Goal: Download file/media

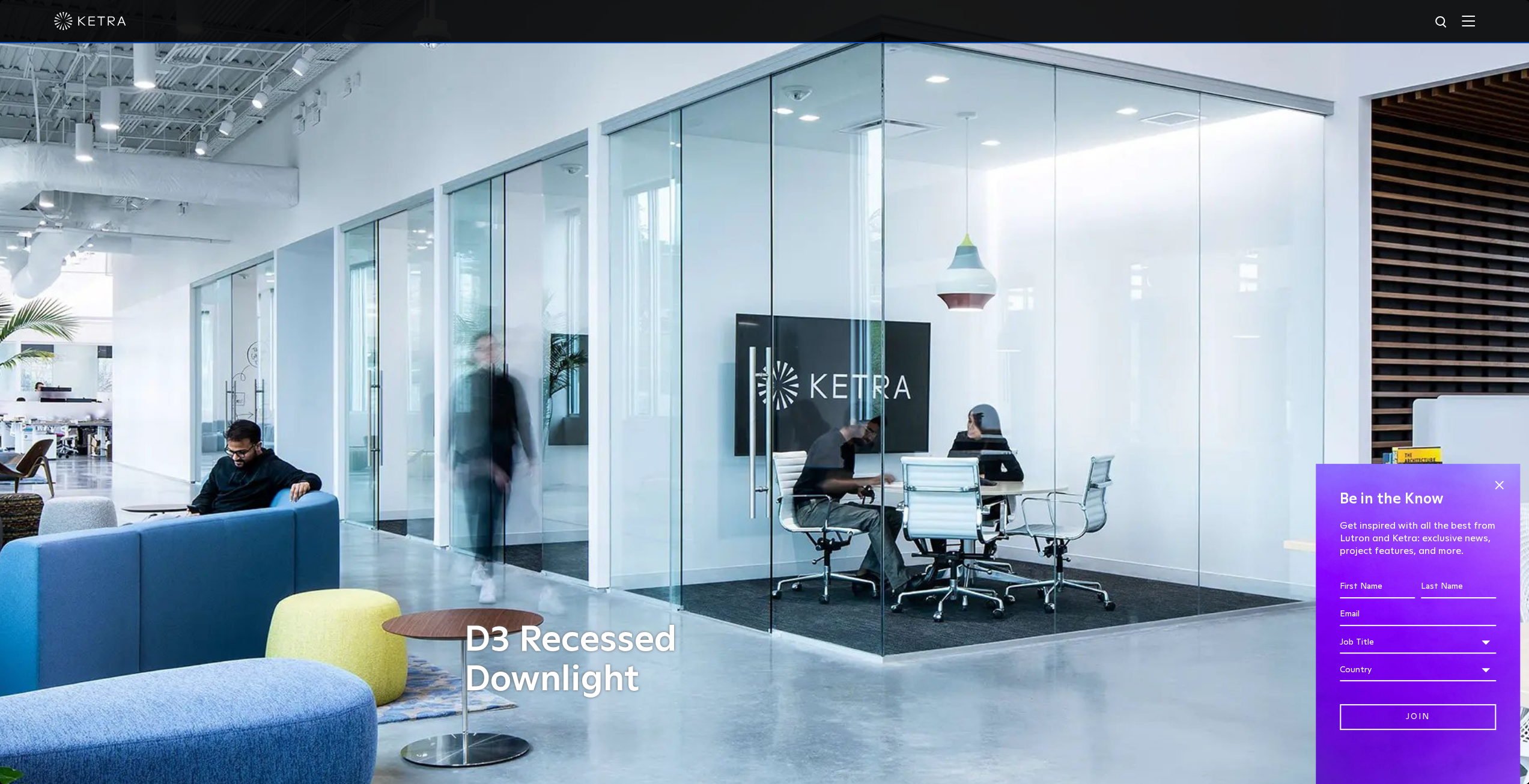
click at [1475, 27] on div at bounding box center [764, 21] width 1421 height 42
click at [1475, 23] on img at bounding box center [1468, 20] width 13 height 12
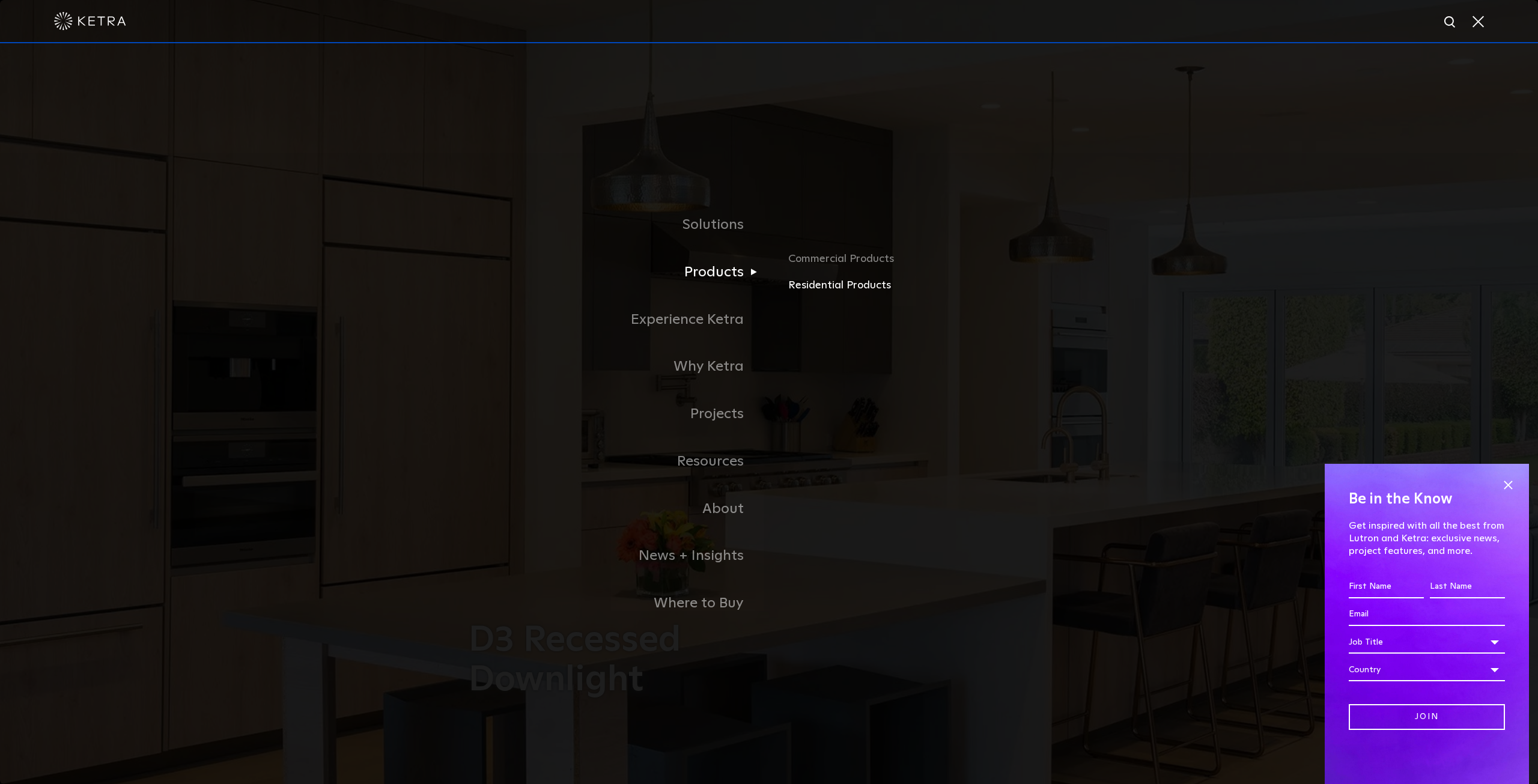
click at [852, 290] on link "Residential Products" at bounding box center [928, 286] width 281 height 17
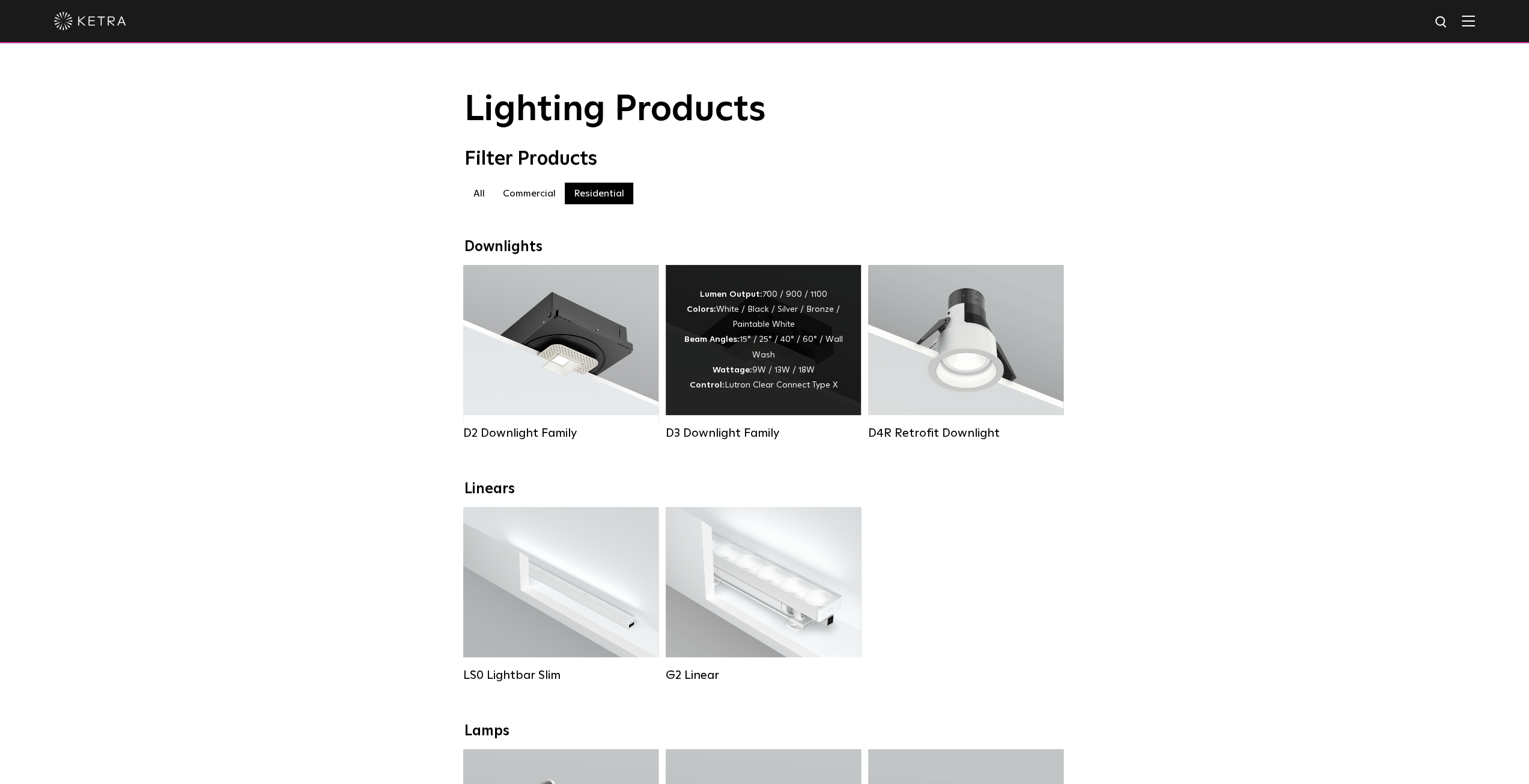
click at [727, 361] on div "Lumen Output: 700 / 900 / 1100 Colors: White / Black / Silver / Bronze / Painta…" at bounding box center [763, 340] width 159 height 106
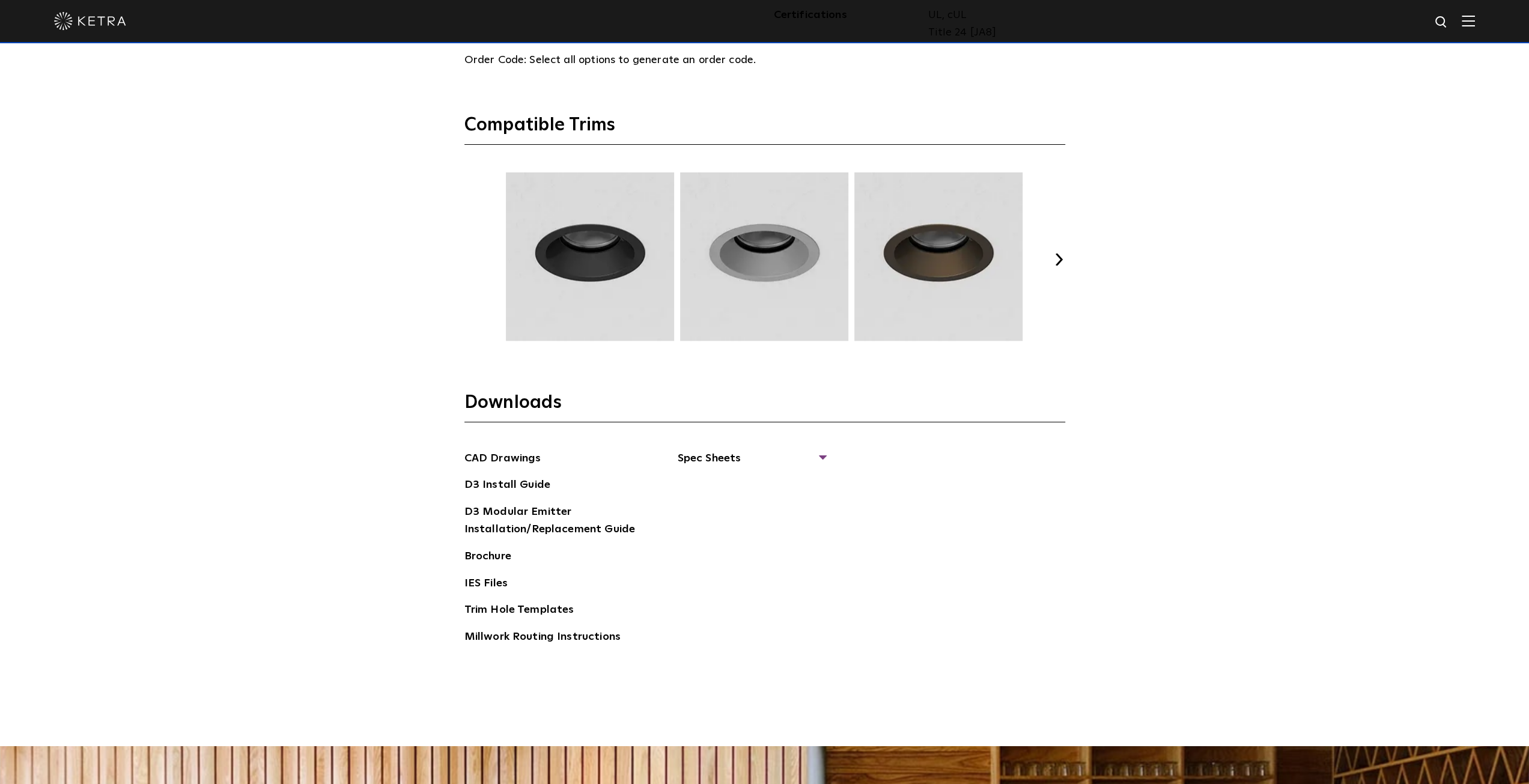
scroll to position [1921, 0]
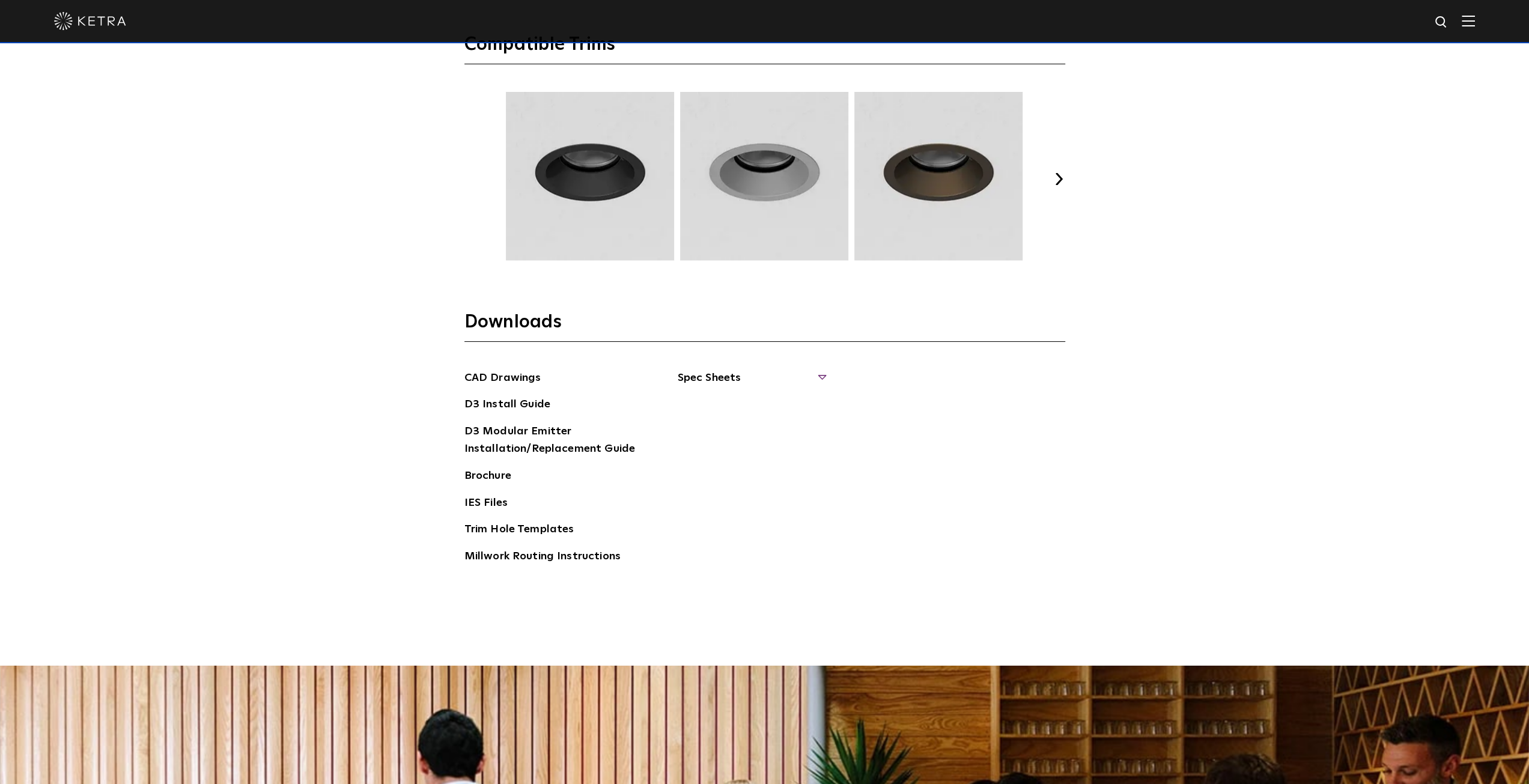
click at [716, 376] on span "Spec Sheets" at bounding box center [751, 382] width 147 height 26
click at [737, 401] on link "D3 Adjustable Round" at bounding box center [738, 404] width 91 height 13
click at [527, 379] on link "CAD Drawings" at bounding box center [502, 378] width 77 height 19
